Goal: Information Seeking & Learning: Find specific fact

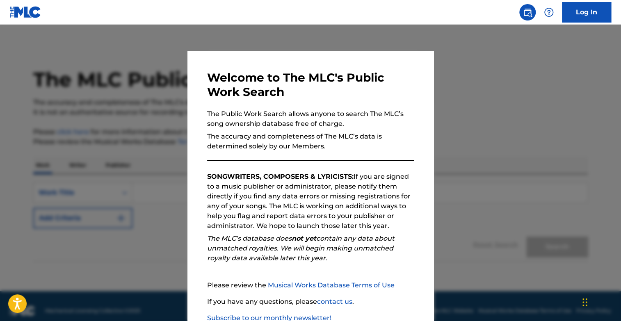
click at [97, 196] on div at bounding box center [310, 185] width 621 height 321
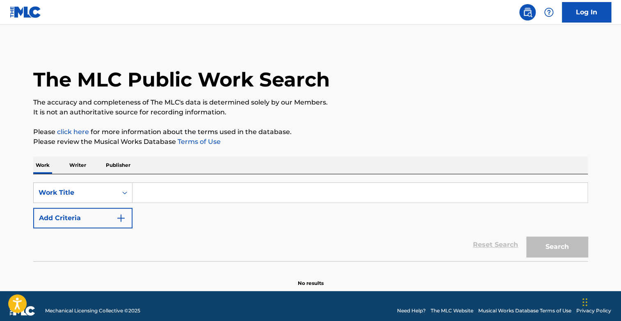
click at [146, 191] on input "Search Form" at bounding box center [359, 193] width 455 height 20
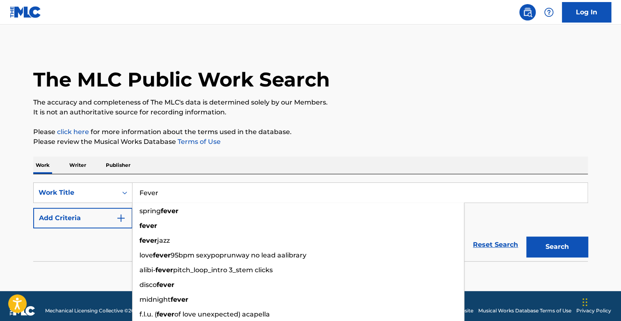
type input "Fever"
click at [113, 212] on button "Add Criteria" at bounding box center [82, 218] width 99 height 21
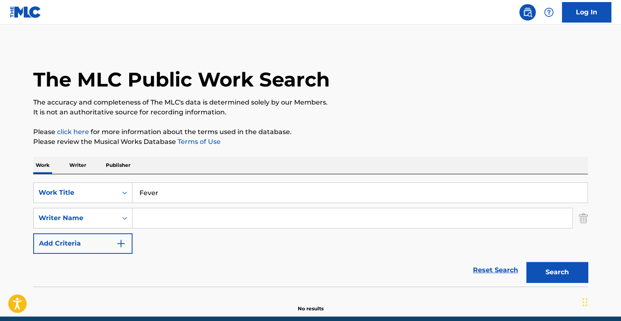
click at [148, 217] on input "Search Form" at bounding box center [352, 218] width 440 height 20
type input "F"
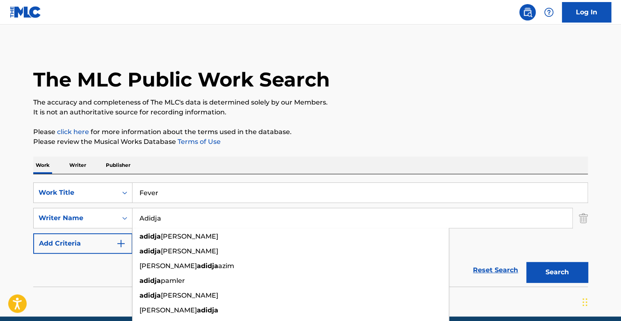
type input "Adidja"
click at [526, 262] on button "Search" at bounding box center [557, 272] width 62 height 21
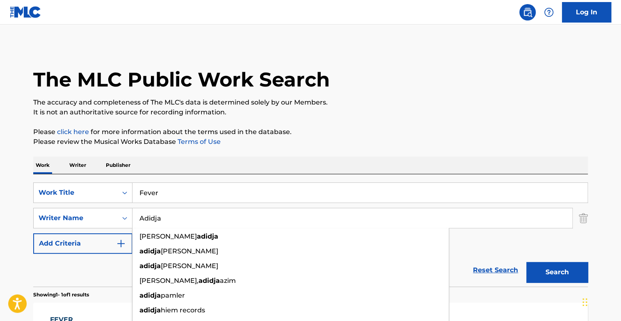
scroll to position [125, 0]
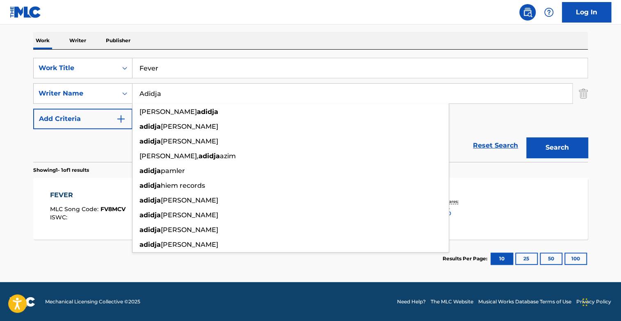
click at [67, 196] on div "FEVER" at bounding box center [87, 195] width 75 height 10
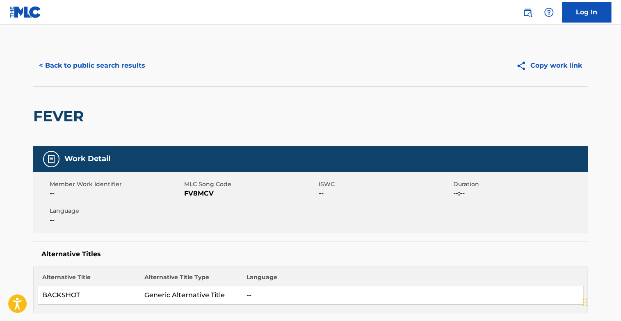
click at [87, 60] on button "< Back to public search results" at bounding box center [92, 65] width 118 height 21
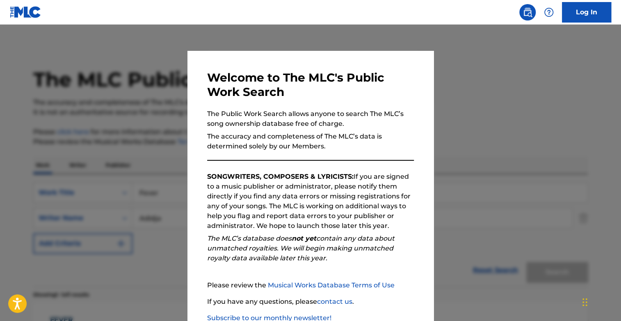
scroll to position [78, 0]
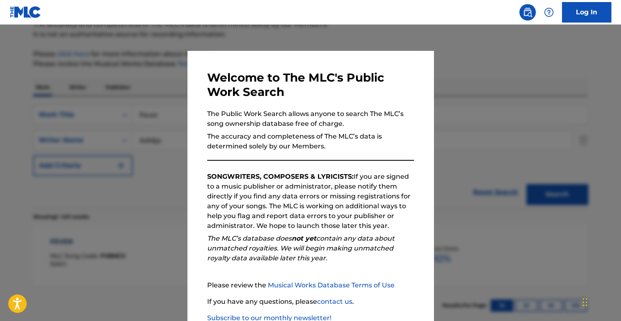
click at [132, 139] on div at bounding box center [310, 185] width 621 height 321
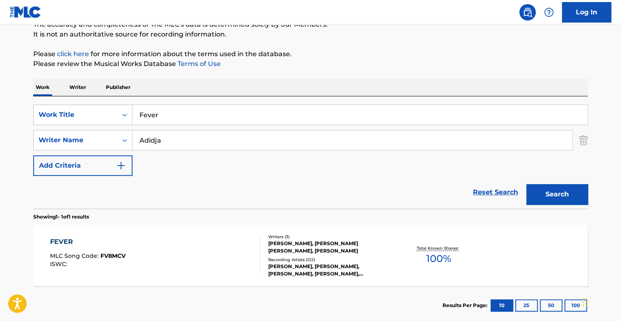
click at [173, 114] on input "Fever" at bounding box center [359, 115] width 455 height 20
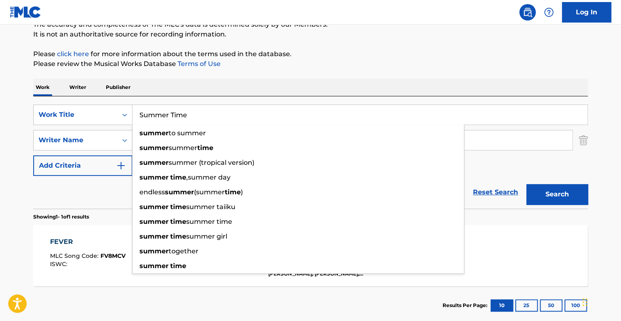
type input "Summer Time"
click at [526, 184] on button "Search" at bounding box center [557, 194] width 62 height 21
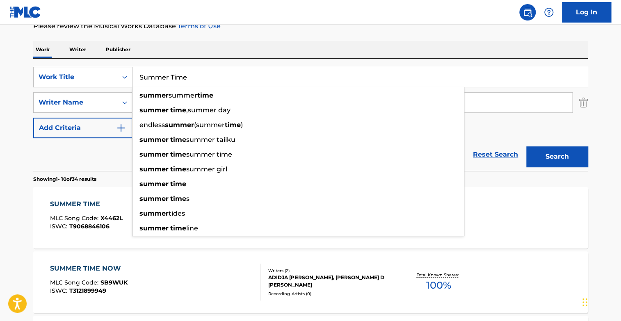
scroll to position [119, 0]
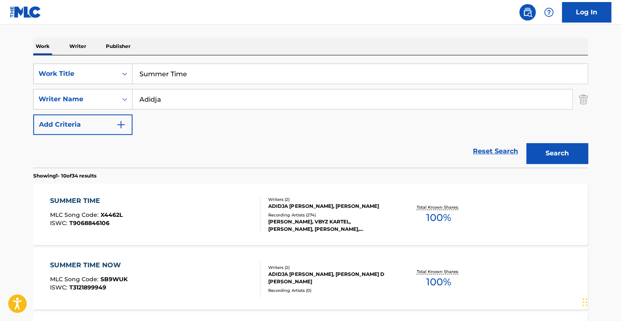
click at [71, 204] on div "SUMMER TIME" at bounding box center [86, 201] width 73 height 10
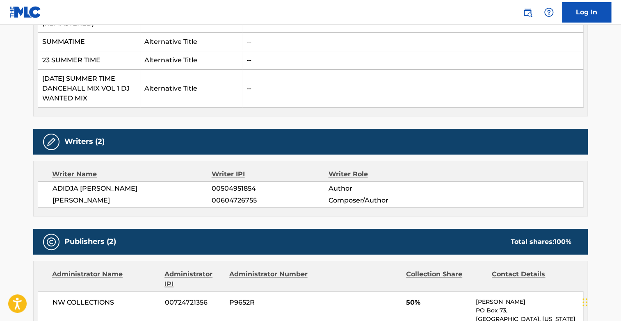
scroll to position [451, 0]
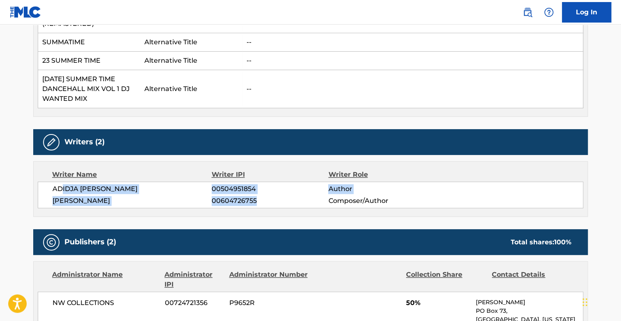
drag, startPoint x: 63, startPoint y: 177, endPoint x: 274, endPoint y: 187, distance: 211.0
click at [274, 187] on div "ADIDJA [PERSON_NAME] 00504951854 Author [PERSON_NAME] 00604726755 Composer/Auth…" at bounding box center [310, 195] width 545 height 27
click at [274, 196] on span "00604726755" at bounding box center [270, 201] width 116 height 10
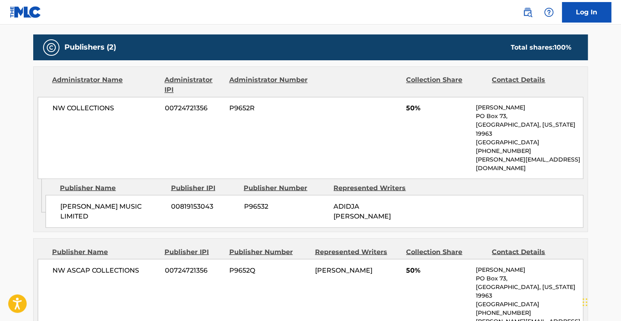
scroll to position [599, 0]
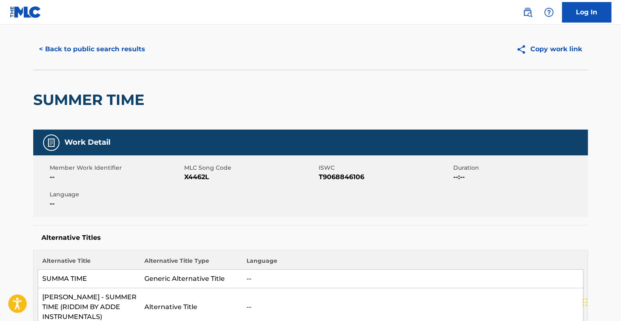
click at [80, 46] on button "< Back to public search results" at bounding box center [92, 49] width 118 height 21
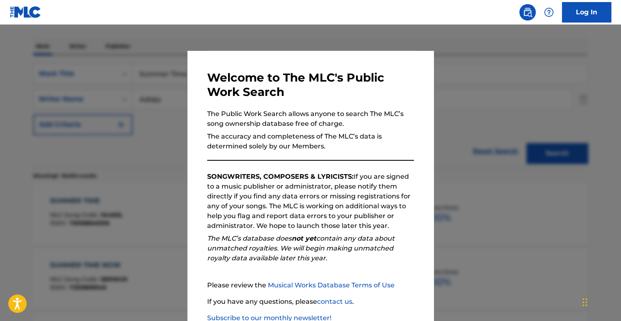
click at [103, 136] on div at bounding box center [310, 185] width 621 height 321
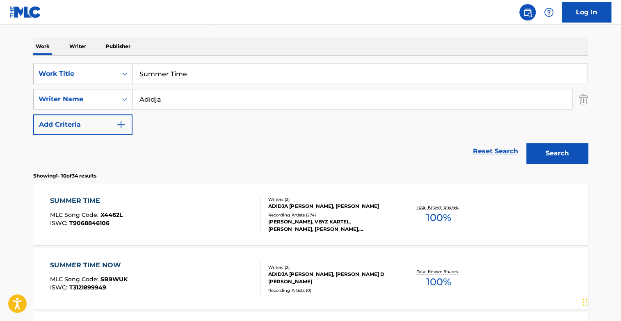
click at [212, 75] on input "Summer Time" at bounding box center [359, 74] width 455 height 20
type input "Colouring This Life"
click at [526, 143] on button "Search" at bounding box center [557, 153] width 62 height 21
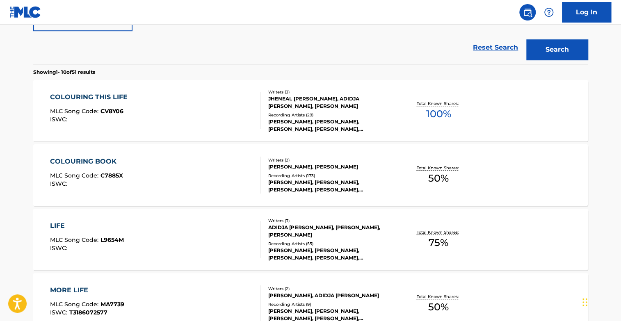
scroll to position [233, 0]
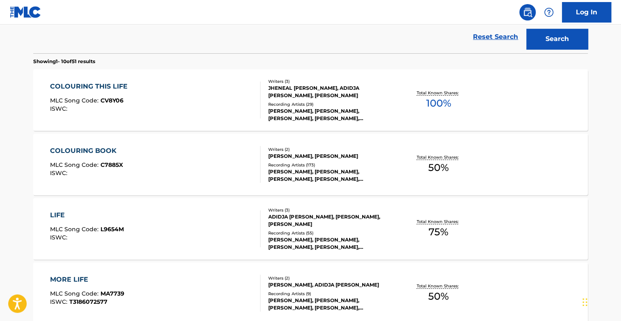
click at [76, 93] on div "COLOURING THIS LIFE MLC Song Code : CV8Y06 ISWC :" at bounding box center [91, 100] width 82 height 37
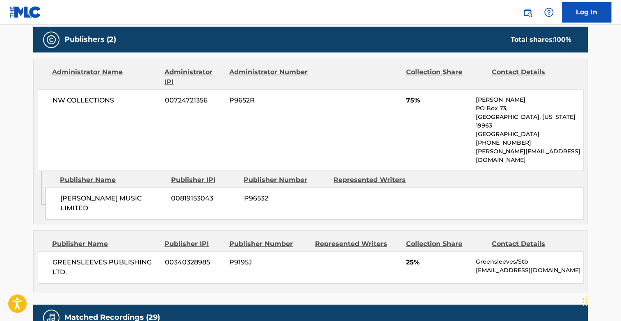
scroll to position [412, 0]
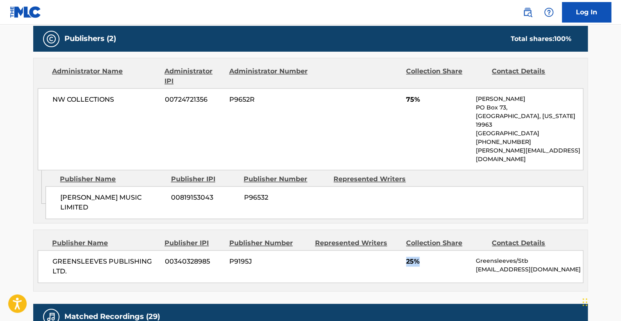
drag, startPoint x: 406, startPoint y: 233, endPoint x: 421, endPoint y: 234, distance: 15.2
click at [421, 257] on span "25%" at bounding box center [438, 262] width 64 height 10
drag, startPoint x: 401, startPoint y: 102, endPoint x: 422, endPoint y: 103, distance: 21.3
click at [422, 103] on div "NW COLLECTIONS 00724721356 P9652R 75% [PERSON_NAME] [STREET_ADDRESS][US_STATE] …" at bounding box center [310, 129] width 545 height 82
drag, startPoint x: 61, startPoint y: 182, endPoint x: 113, endPoint y: 180, distance: 51.7
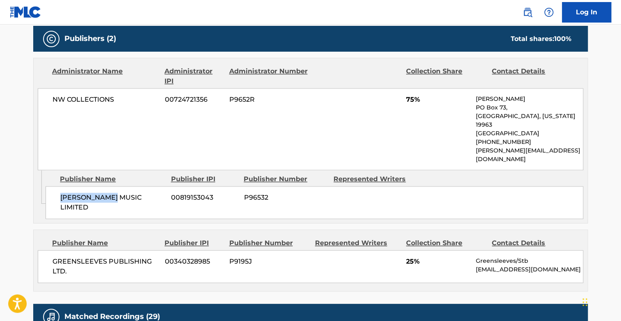
click at [113, 193] on span "[PERSON_NAME] MUSIC LIMITED" at bounding box center [112, 203] width 105 height 20
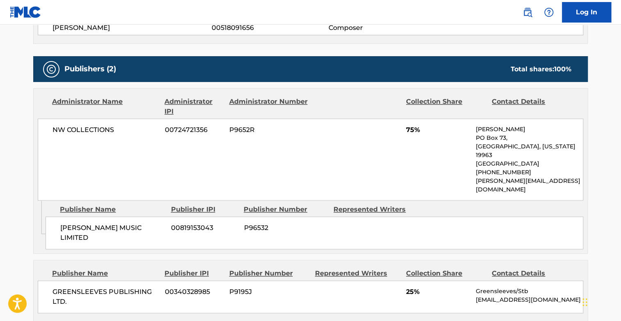
scroll to position [403, 0]
